Goal: Find specific page/section: Find specific page/section

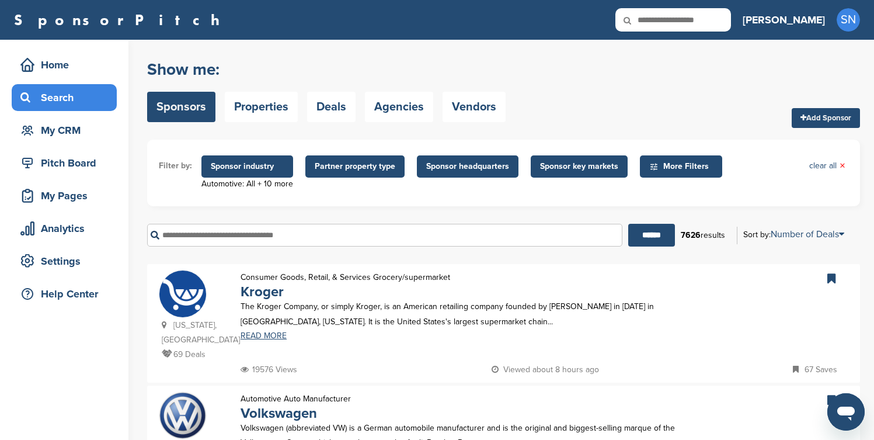
click at [445, 170] on span "Sponsor headquarters" at bounding box center [467, 166] width 83 height 13
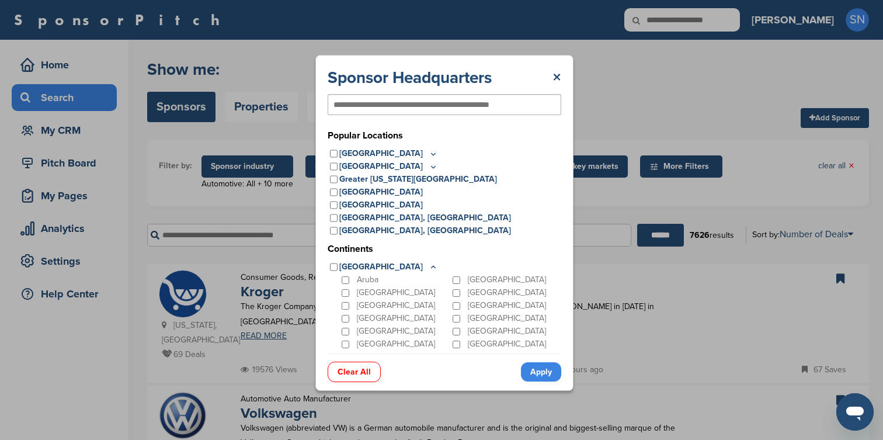
click at [368, 350] on p "[GEOGRAPHIC_DATA]" at bounding box center [396, 356] width 78 height 13
click at [350, 350] on div "[GEOGRAPHIC_DATA]" at bounding box center [394, 356] width 111 height 13
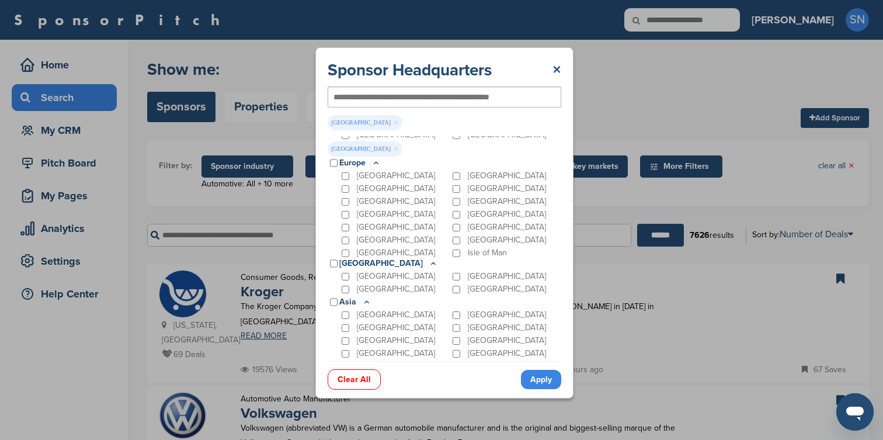
scroll to position [228, 0]
click at [365, 256] on p "[GEOGRAPHIC_DATA]" at bounding box center [388, 262] width 99 height 13
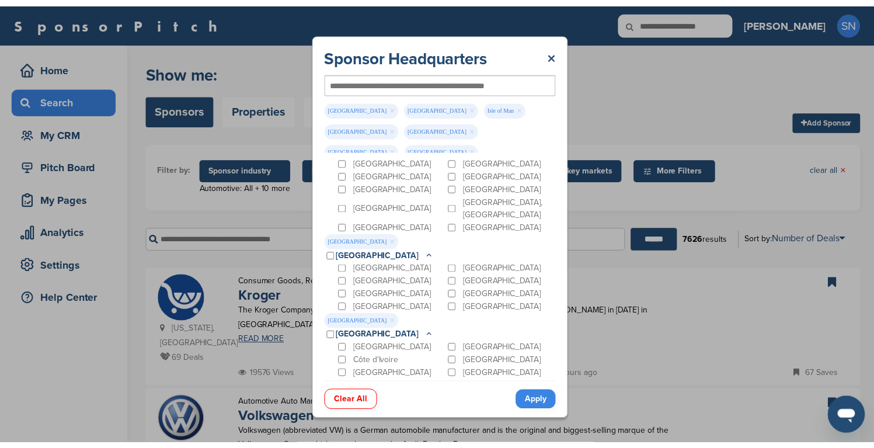
scroll to position [477, 0]
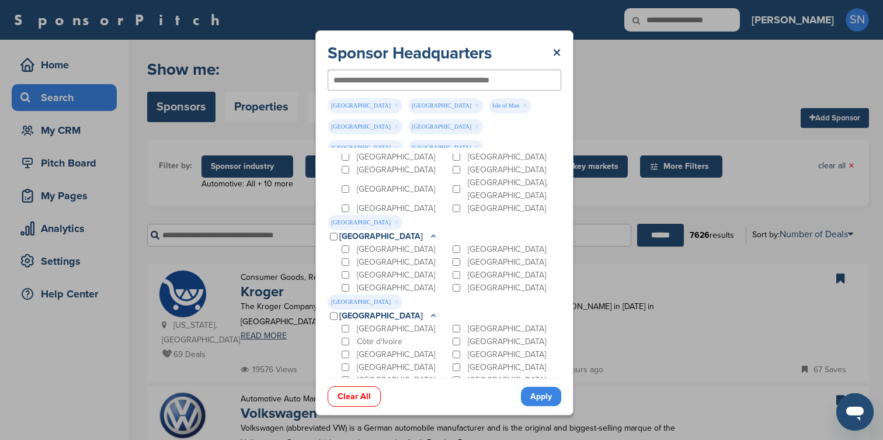
click at [546, 390] on link "Apply" at bounding box center [541, 396] width 40 height 19
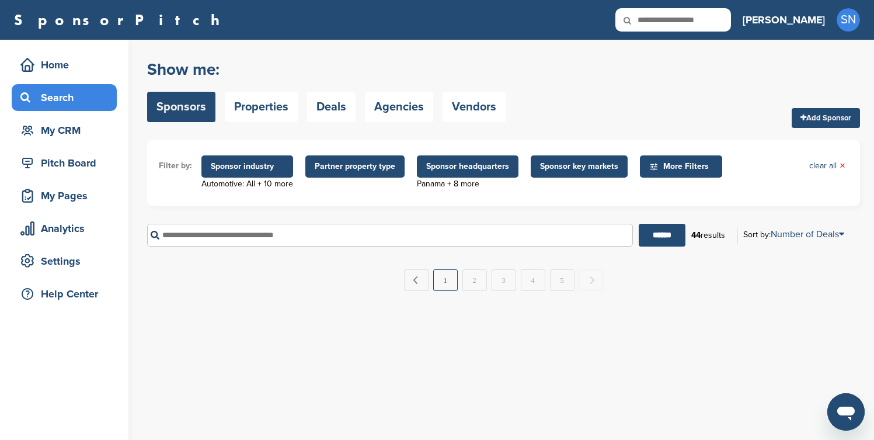
click at [453, 286] on link "1" at bounding box center [445, 280] width 25 height 22
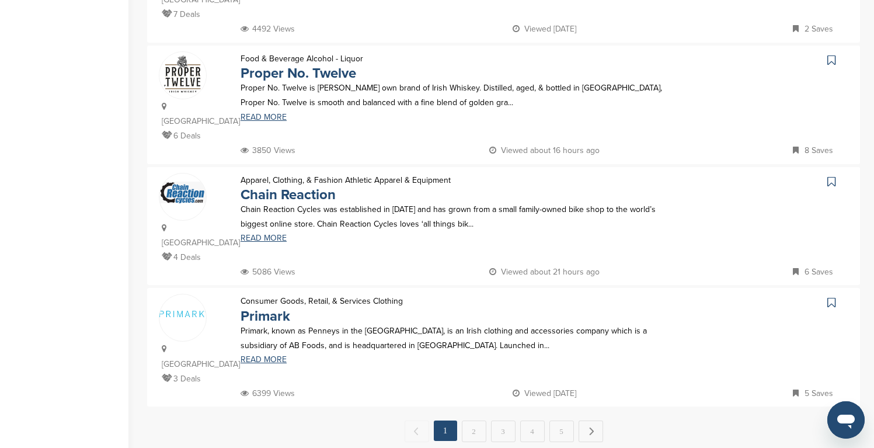
scroll to position [1075, 0]
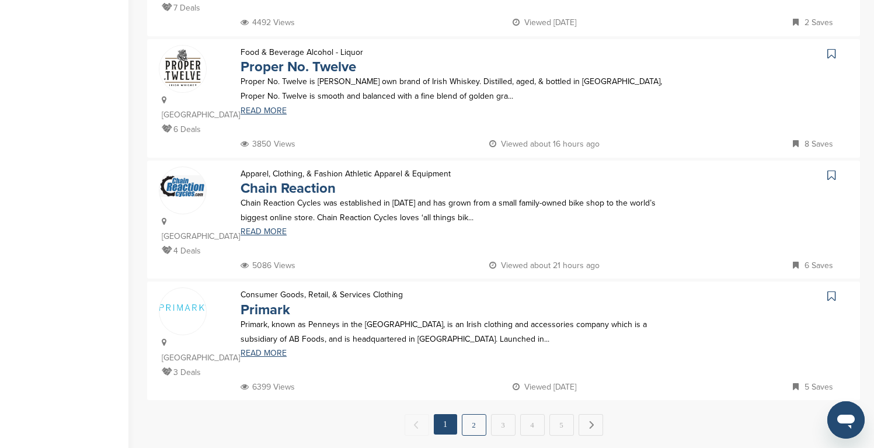
click at [482, 414] on link "2" at bounding box center [474, 425] width 25 height 22
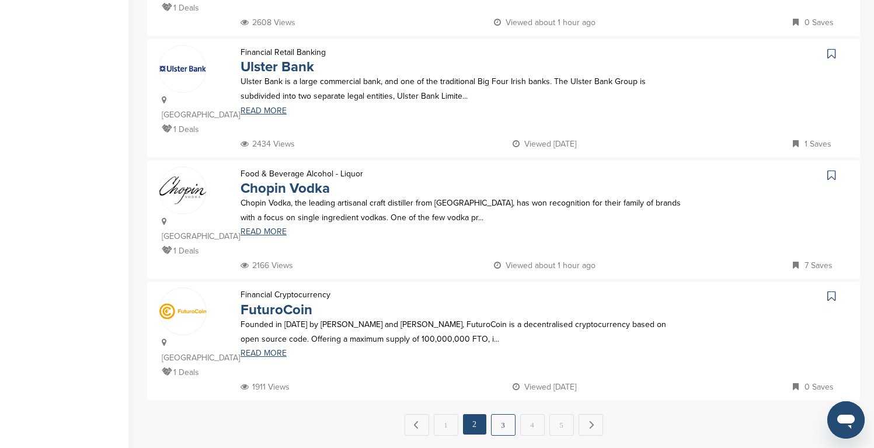
click at [502, 414] on link "3" at bounding box center [503, 425] width 25 height 22
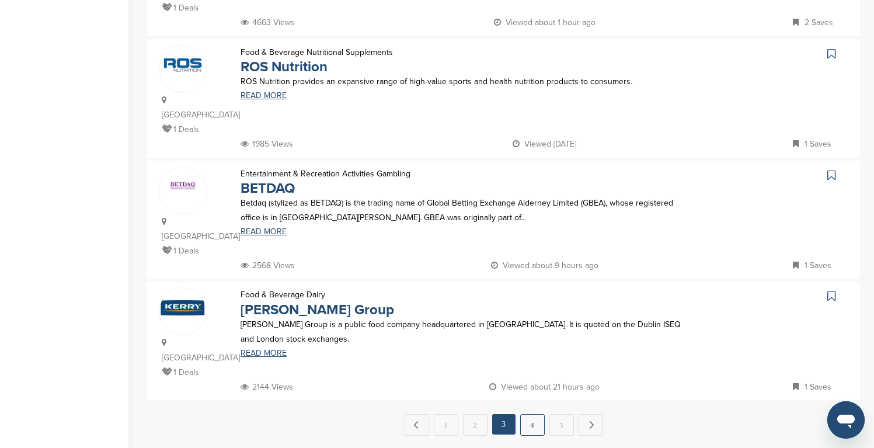
click at [528, 414] on link "4" at bounding box center [532, 425] width 25 height 22
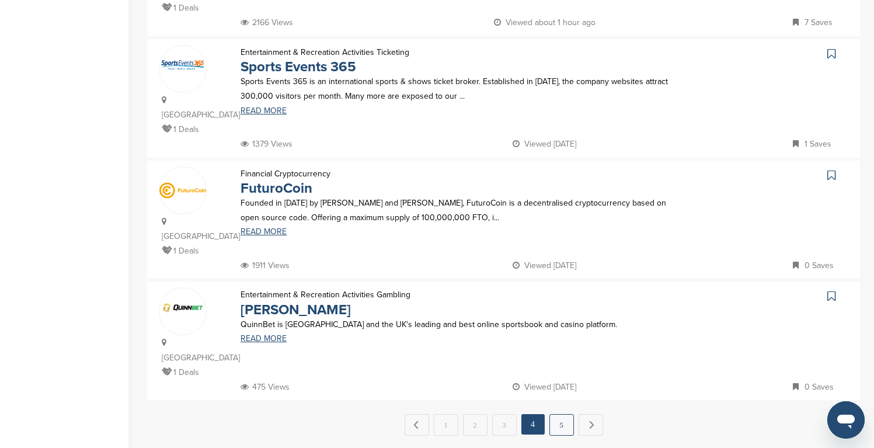
click at [556, 414] on link "5" at bounding box center [562, 425] width 25 height 22
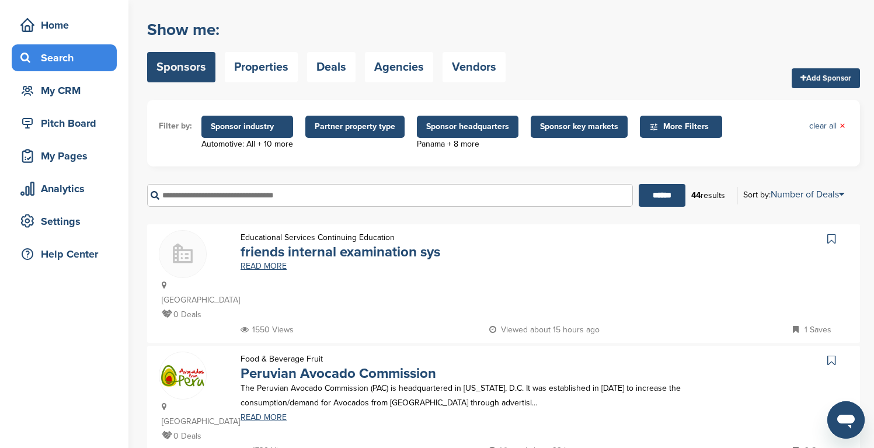
scroll to position [32, 0]
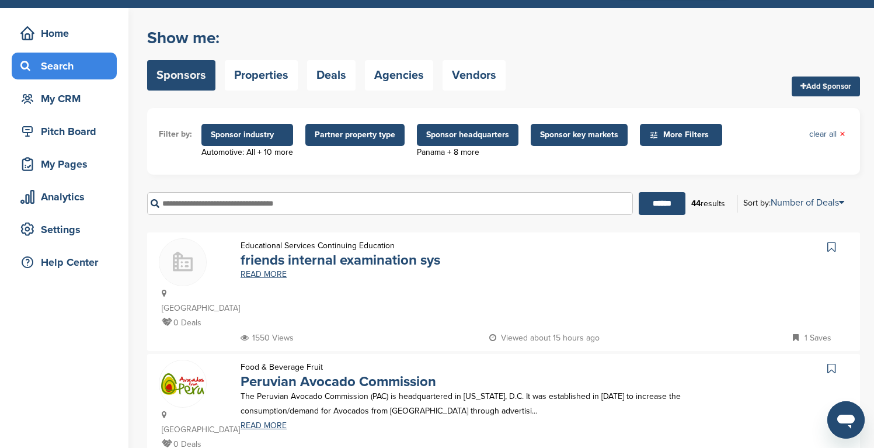
click at [459, 140] on span "Sponsor headquarters" at bounding box center [467, 135] width 83 height 13
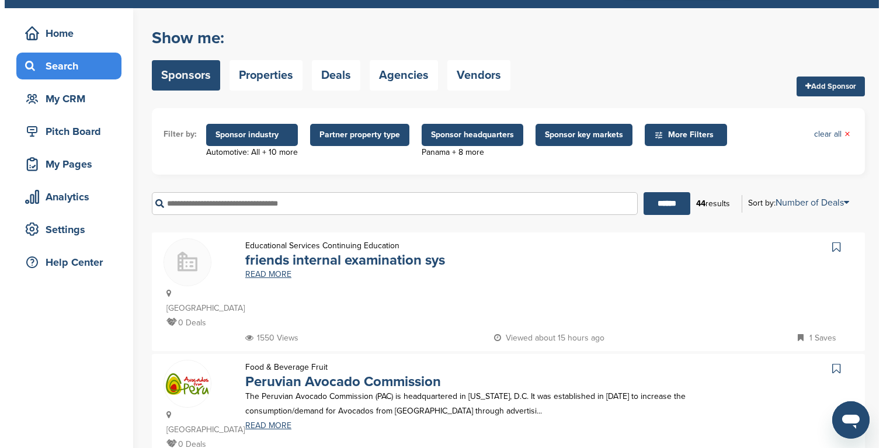
scroll to position [471, 0]
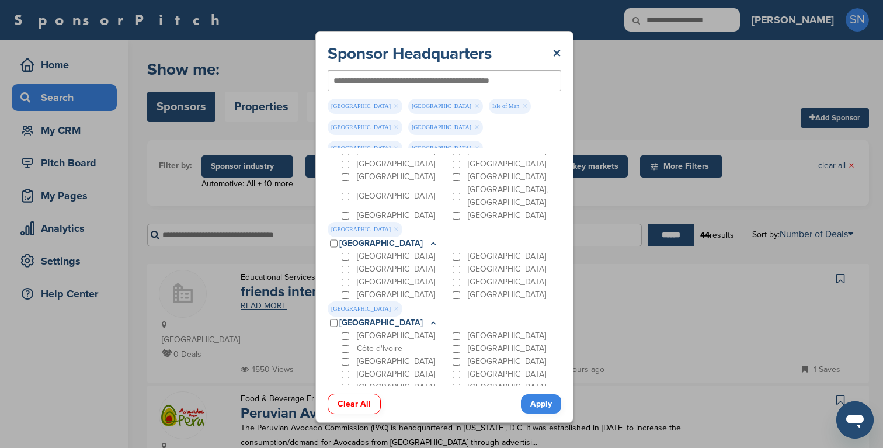
click at [370, 400] on link "Clear All" at bounding box center [354, 404] width 53 height 20
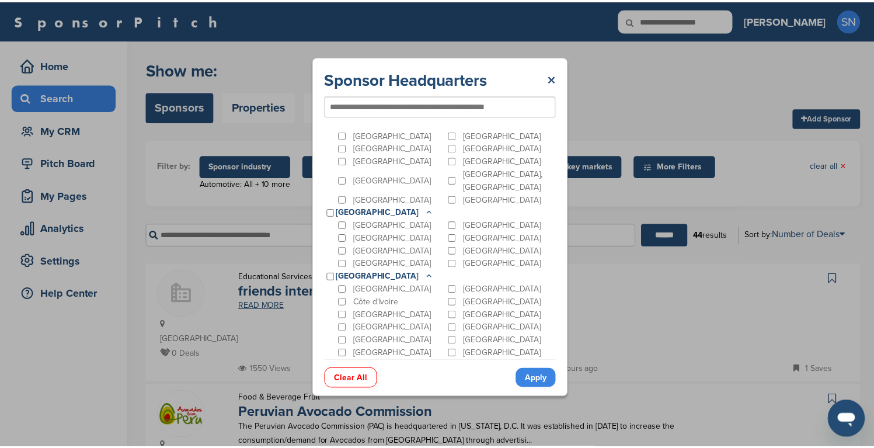
scroll to position [395, 0]
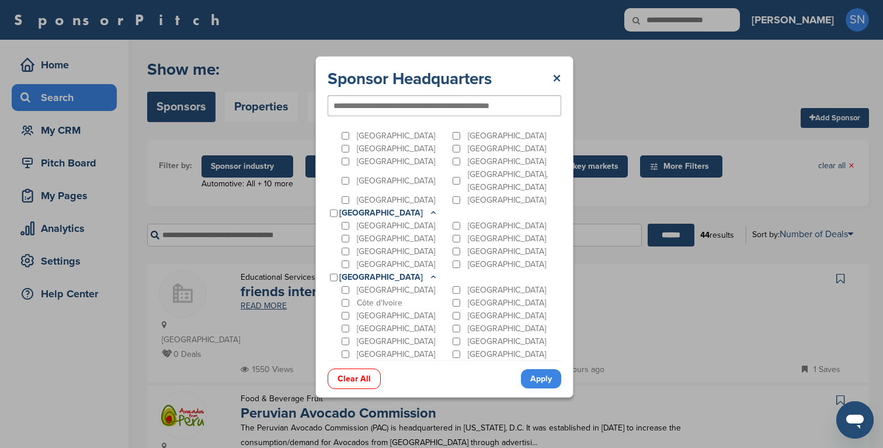
click at [539, 378] on link "Apply" at bounding box center [541, 378] width 40 height 19
